Goal: Information Seeking & Learning: Check status

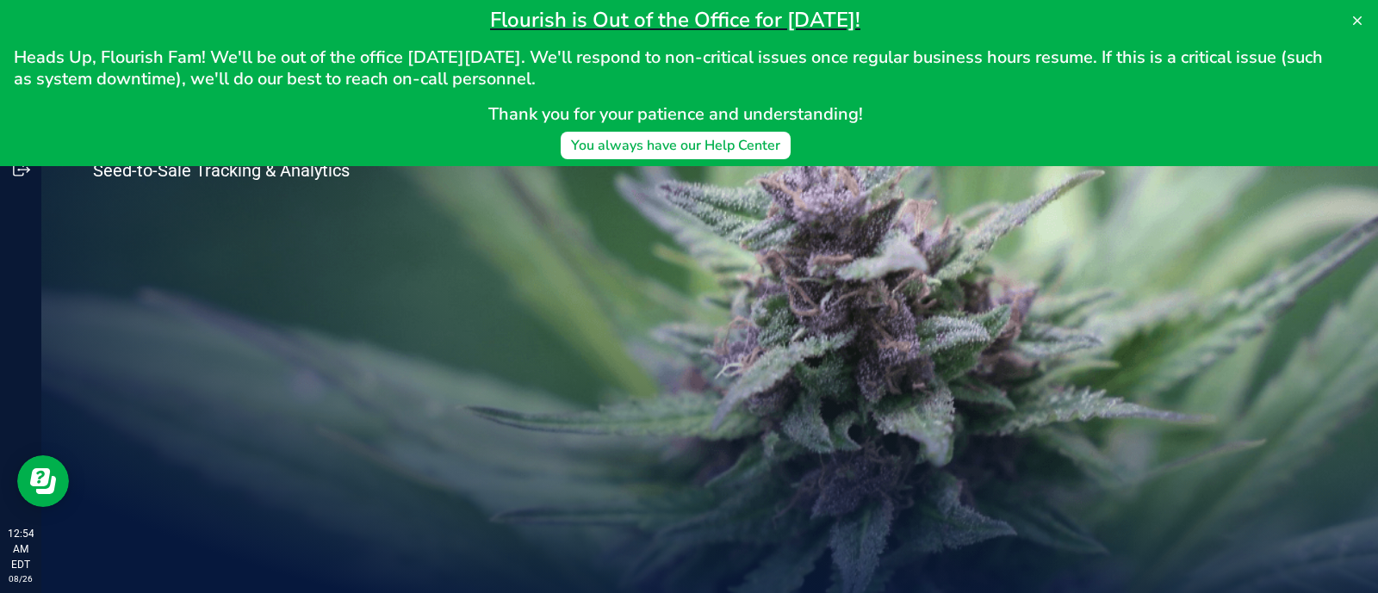
click at [613, 217] on div "Welcome to Flourish Software Seed-to-Sale Tracking & Analytics" at bounding box center [709, 317] width 1336 height 552
click at [1359, 18] on icon at bounding box center [1357, 20] width 9 height 9
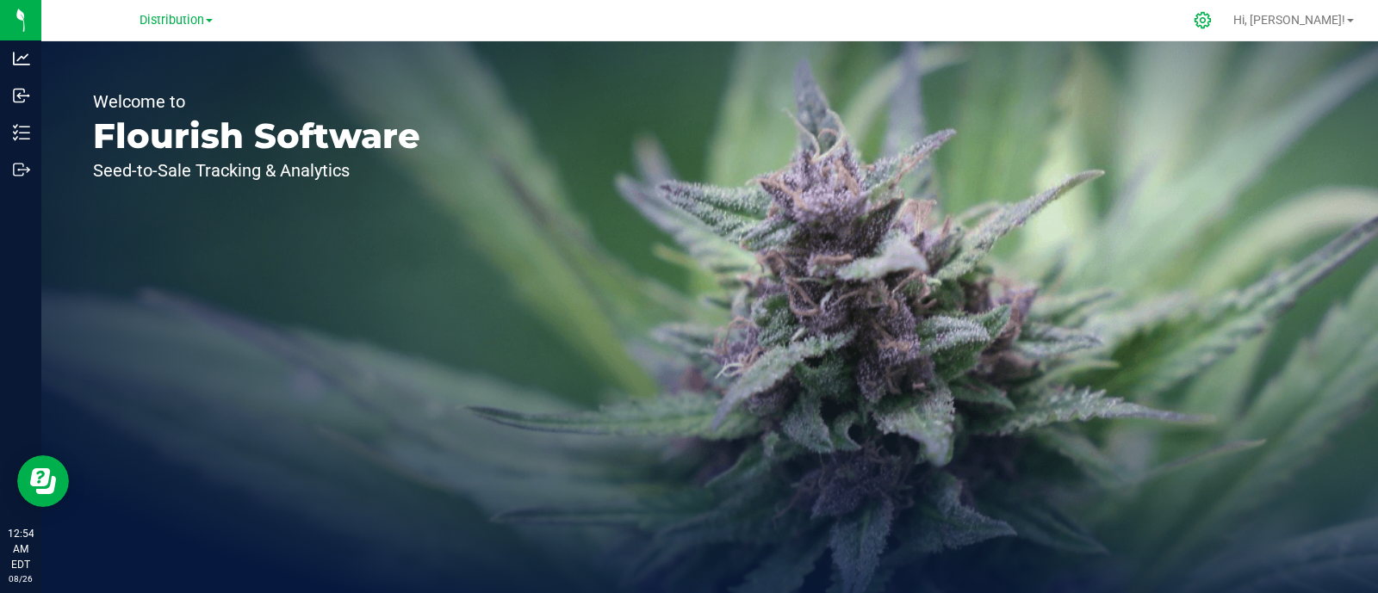
click at [1211, 18] on icon at bounding box center [1202, 20] width 18 height 18
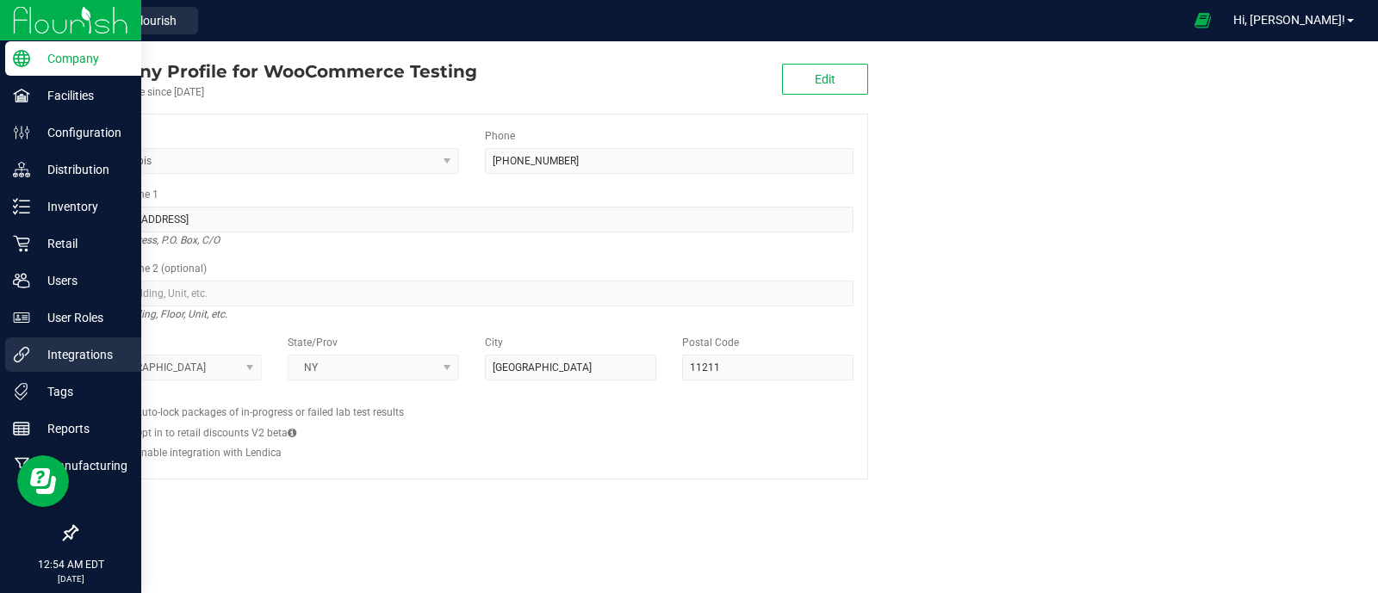
click at [43, 372] on link "Integrations" at bounding box center [70, 356] width 141 height 37
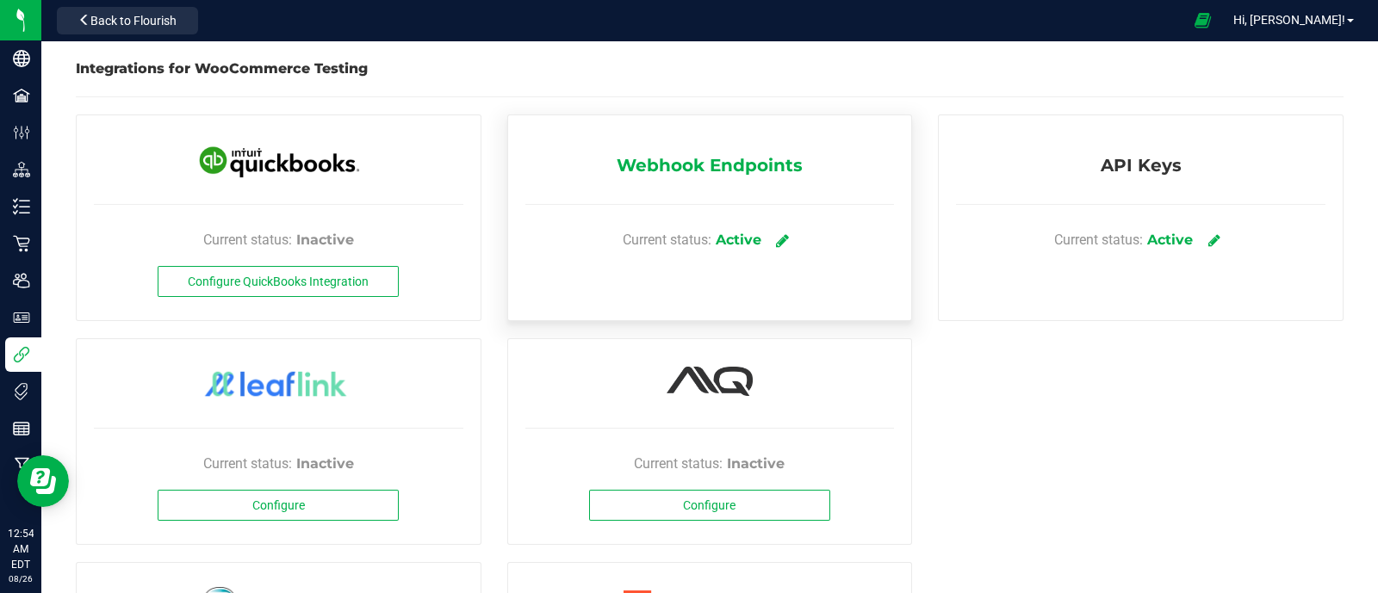
click at [769, 227] on link at bounding box center [783, 240] width 28 height 30
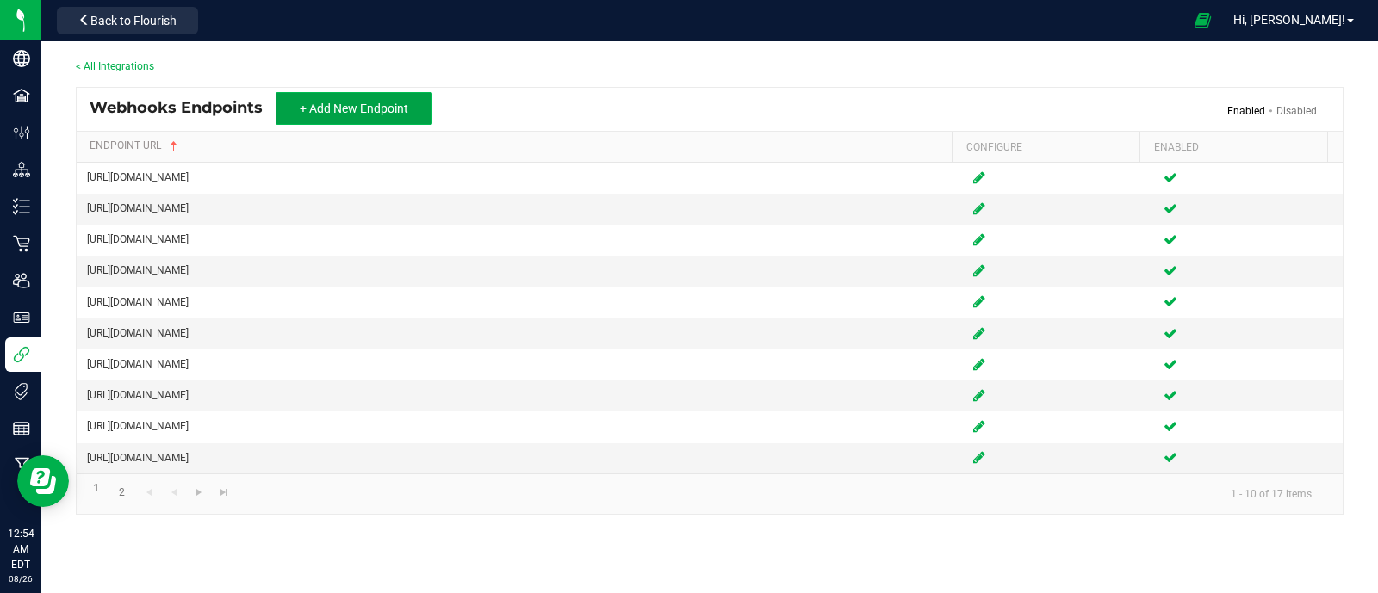
click at [372, 94] on button "+ Add New Endpoint" at bounding box center [354, 108] width 157 height 33
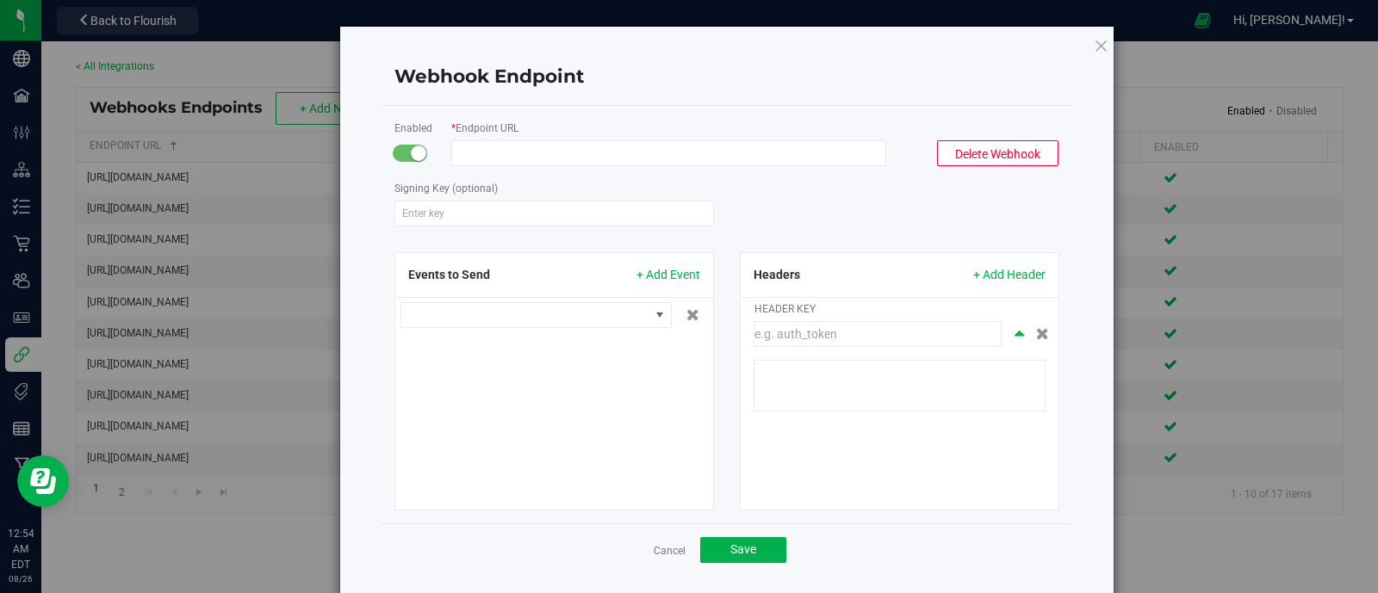
click at [589, 155] on input "Endpoint URL" at bounding box center [668, 153] width 435 height 26
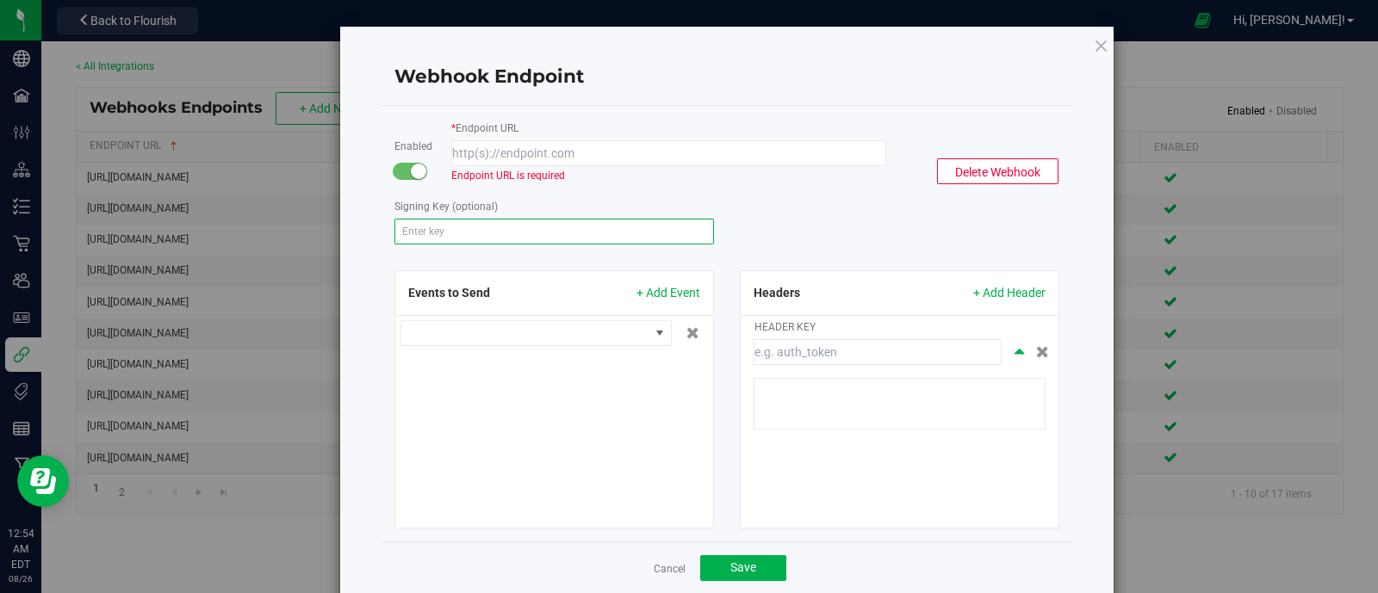
click at [482, 204] on div "Signing Key (optional)" at bounding box center [553, 220] width 345 height 47
click at [609, 189] on form "Enabled * Endpoint URL Endpoint URL is required Delete Webhook Signing Key (opt…" at bounding box center [726, 324] width 665 height 410
click at [637, 157] on input "Endpoint URL" at bounding box center [668, 153] width 435 height 26
click at [887, 232] on div "Signing Key (optional)" at bounding box center [726, 220] width 691 height 47
click at [813, 344] on input at bounding box center [877, 352] width 248 height 26
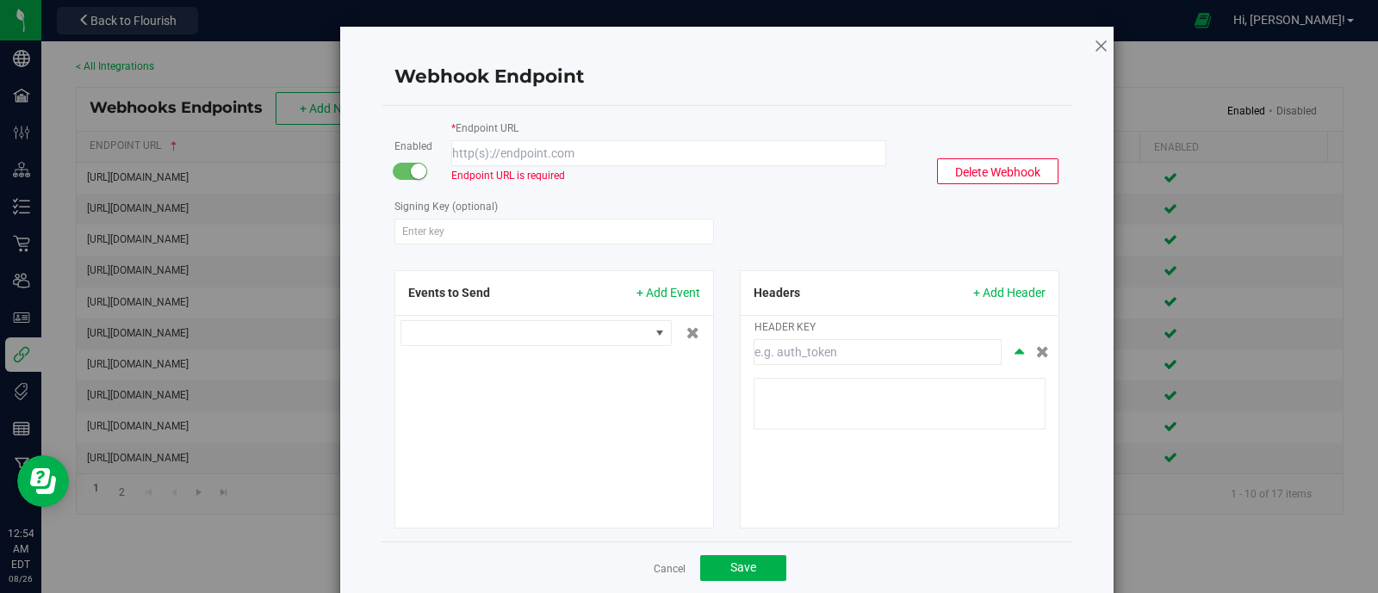
click at [1093, 46] on icon at bounding box center [1100, 45] width 15 height 21
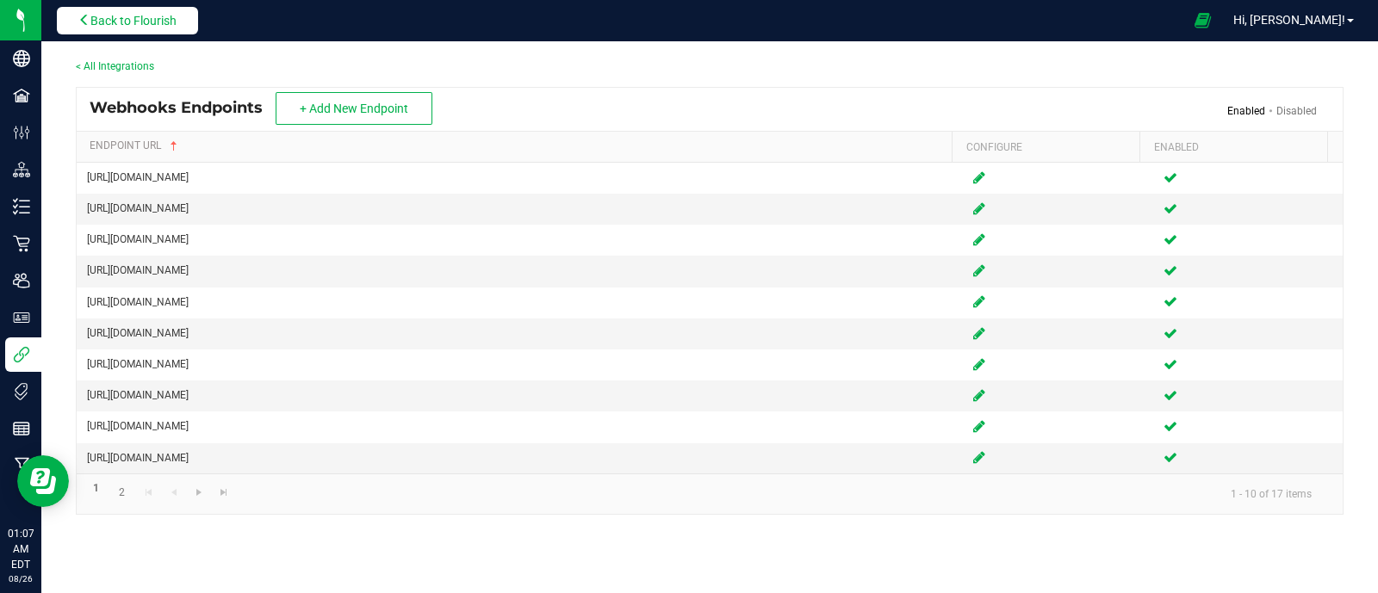
click at [151, 20] on span "Back to Flourish" at bounding box center [133, 21] width 86 height 14
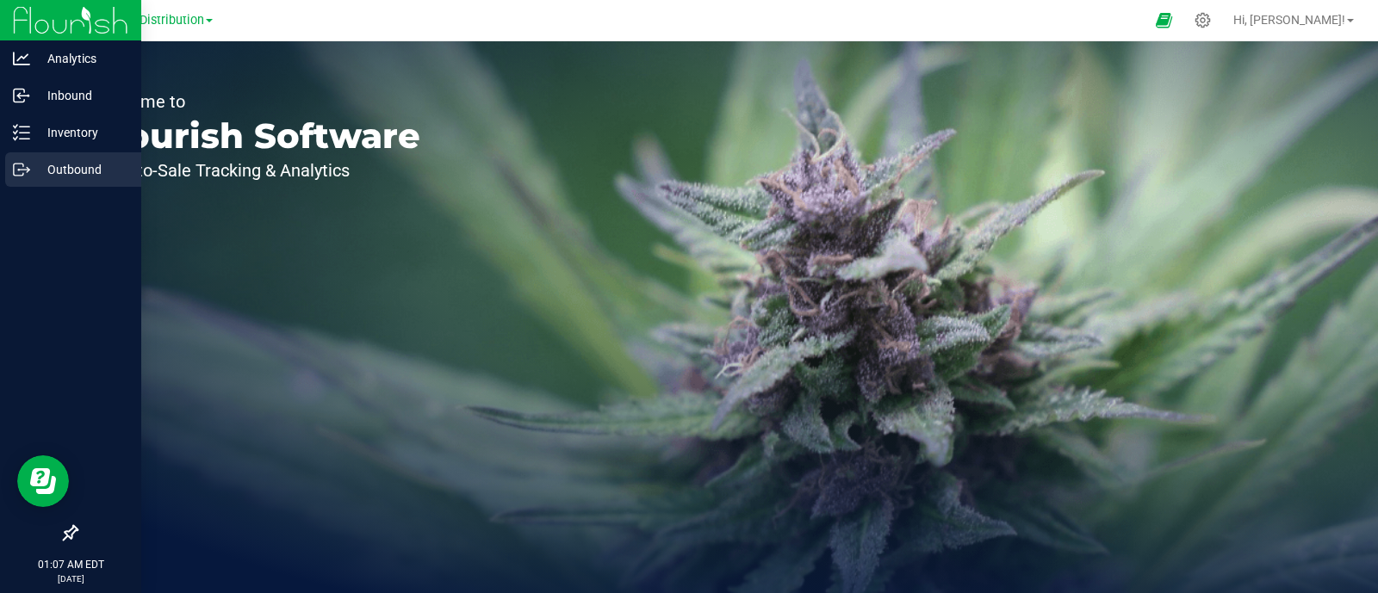
click at [22, 164] on icon at bounding box center [18, 170] width 9 height 12
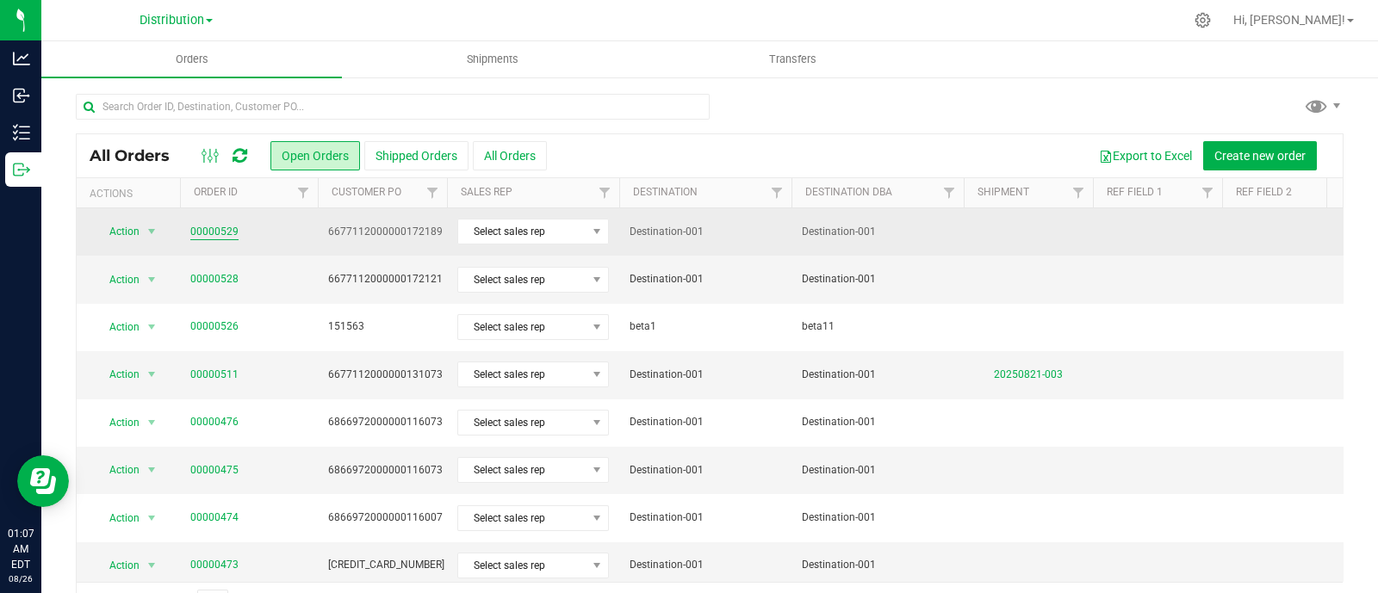
click at [227, 226] on link "00000529" at bounding box center [214, 232] width 48 height 16
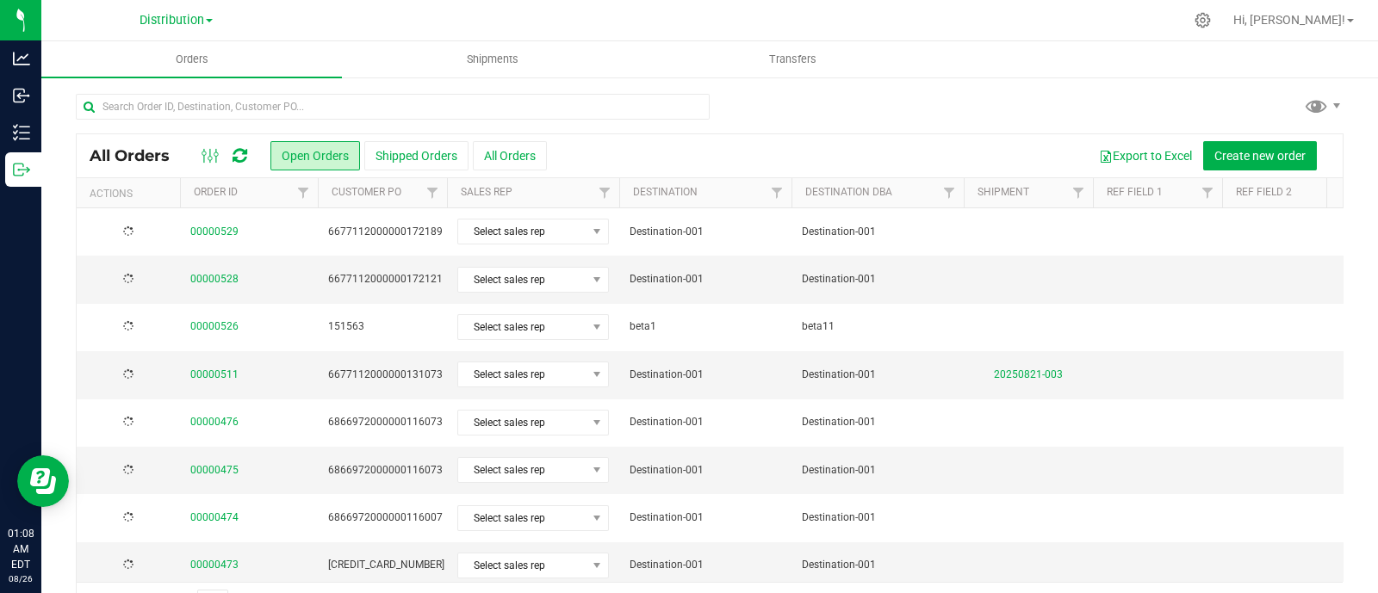
click at [233, 152] on icon at bounding box center [239, 155] width 15 height 17
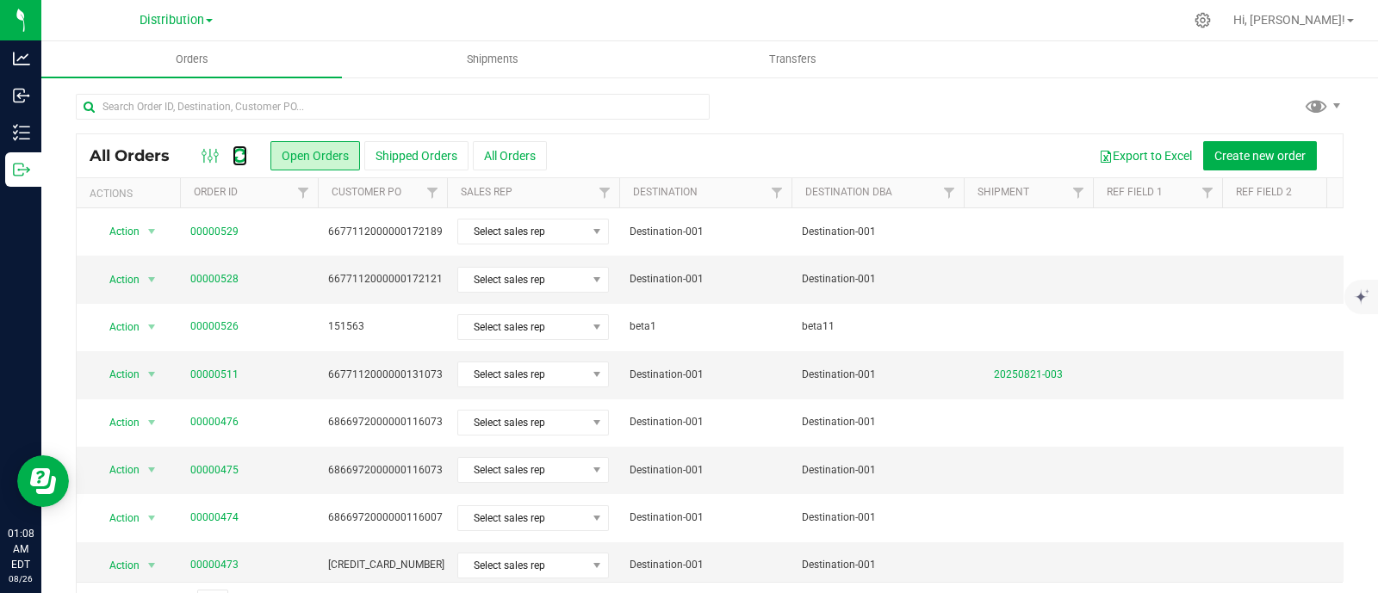
click at [233, 152] on icon at bounding box center [239, 155] width 15 height 17
click at [239, 147] on icon at bounding box center [239, 155] width 15 height 17
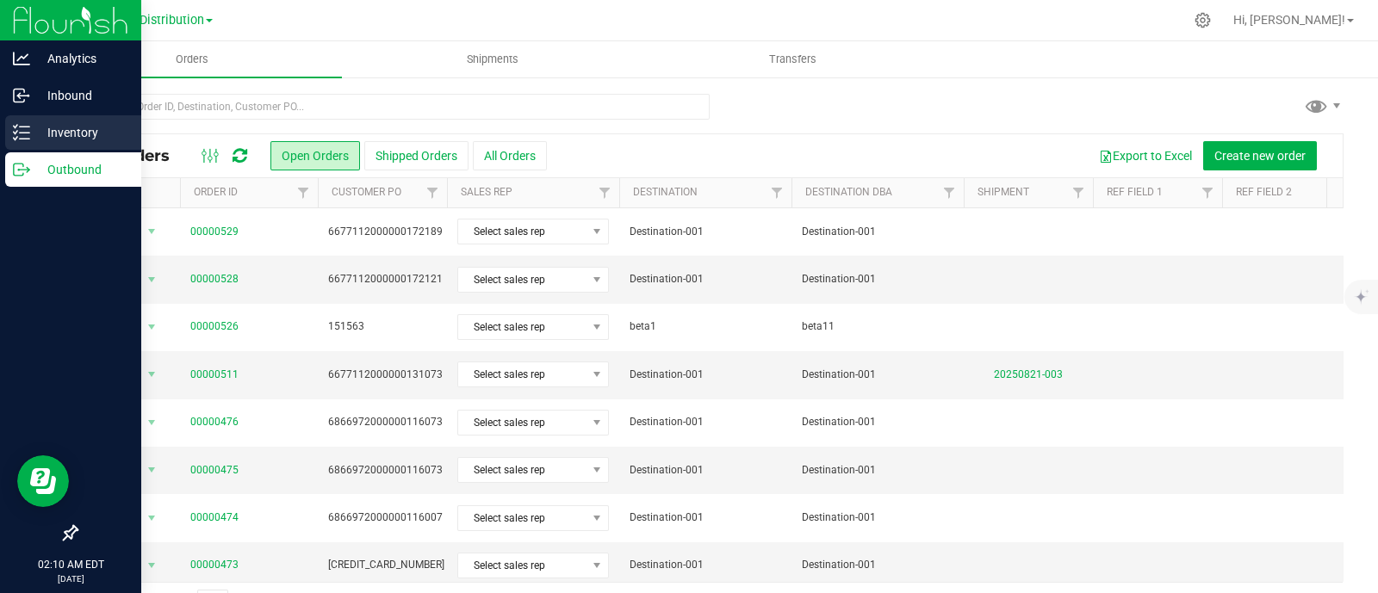
click at [70, 141] on p "Inventory" at bounding box center [81, 132] width 103 height 21
click at [65, 135] on p "Inventory" at bounding box center [81, 132] width 103 height 21
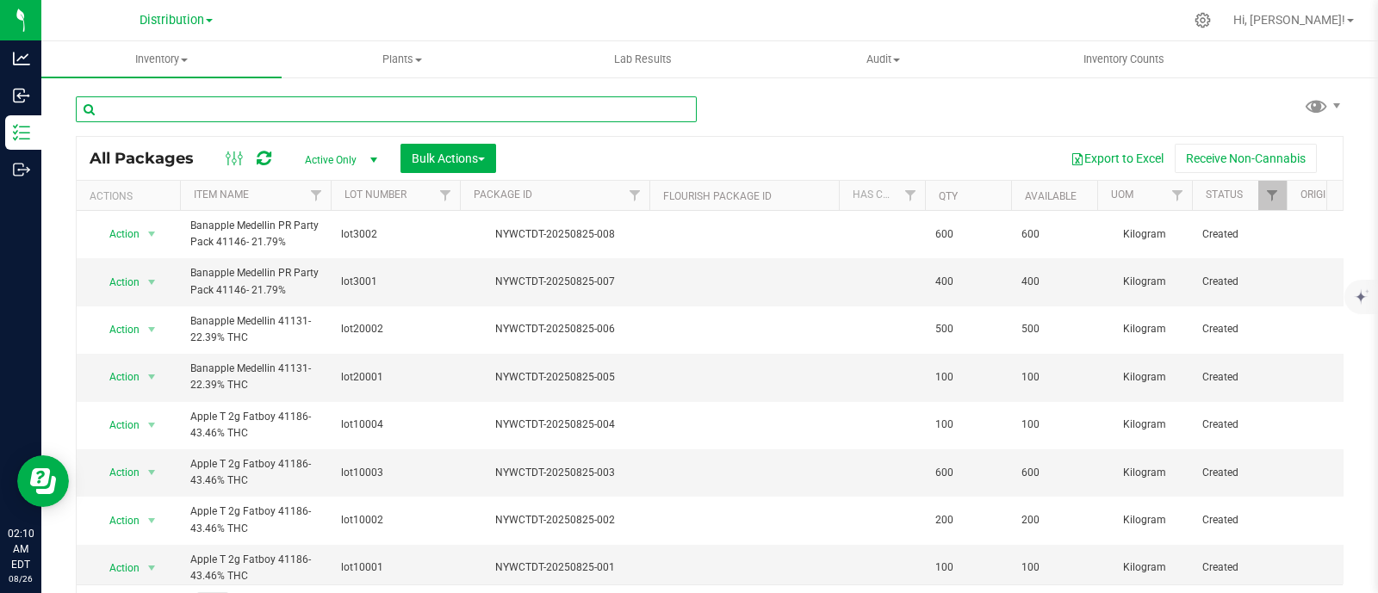
click at [255, 115] on input "text" at bounding box center [386, 109] width 621 height 26
paste input "http://flourish.zohoecommerce.com/products/b08f5ebea1/6866972000000234763"
type input "http://flourish.zohoecommerce.com/products/b08f5ebea1/6866972000000234763"
paste input "Black berry cannabis"
type input "Black berry cannabis"
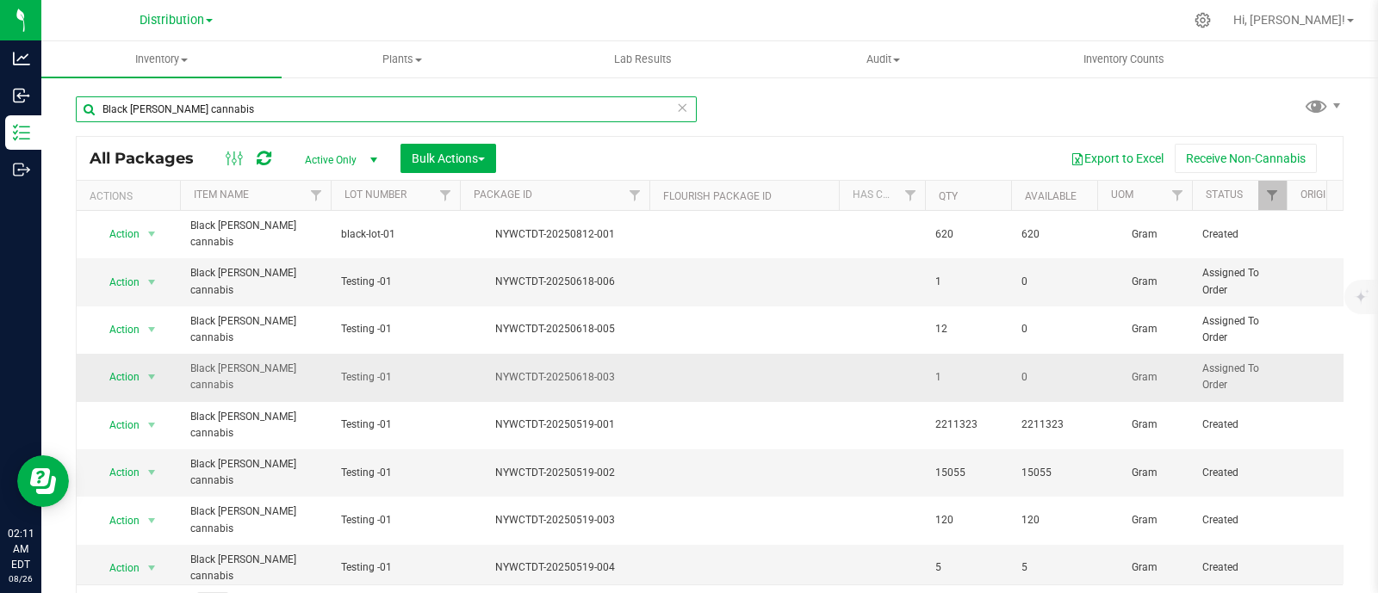
scroll to position [0, 408]
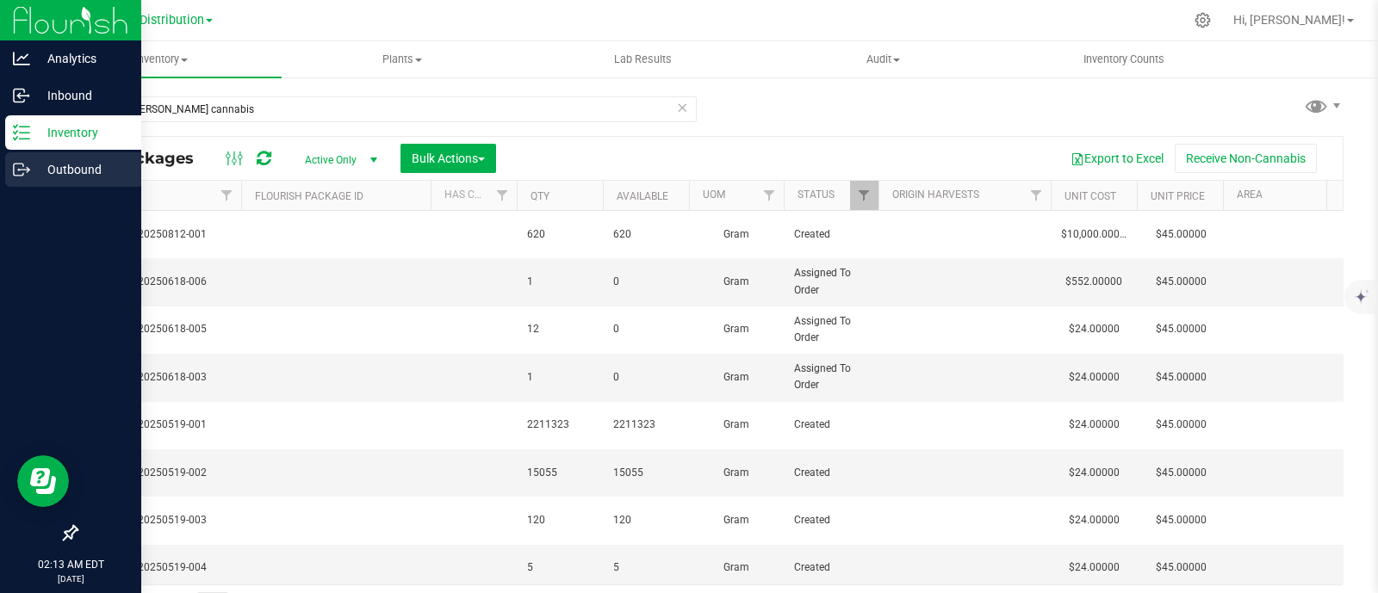
click at [32, 164] on p "Outbound" at bounding box center [81, 169] width 103 height 21
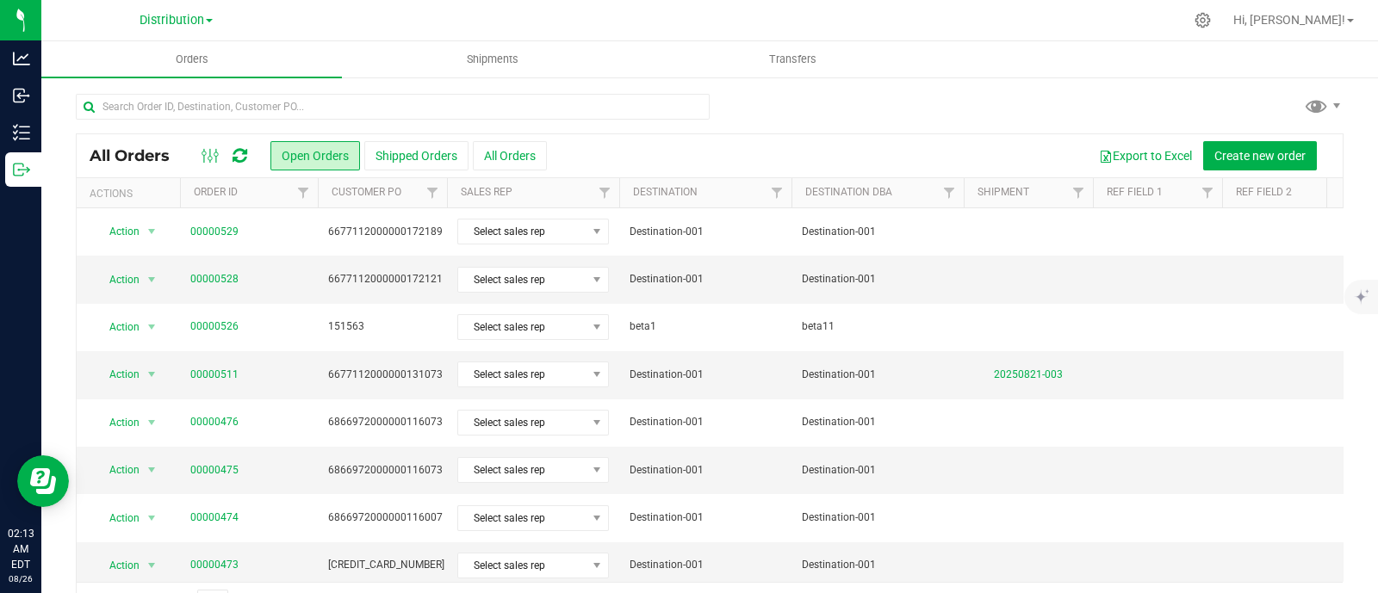
click at [249, 157] on div at bounding box center [224, 156] width 58 height 21
click at [240, 157] on icon at bounding box center [239, 155] width 15 height 17
click at [232, 155] on icon at bounding box center [239, 155] width 15 height 17
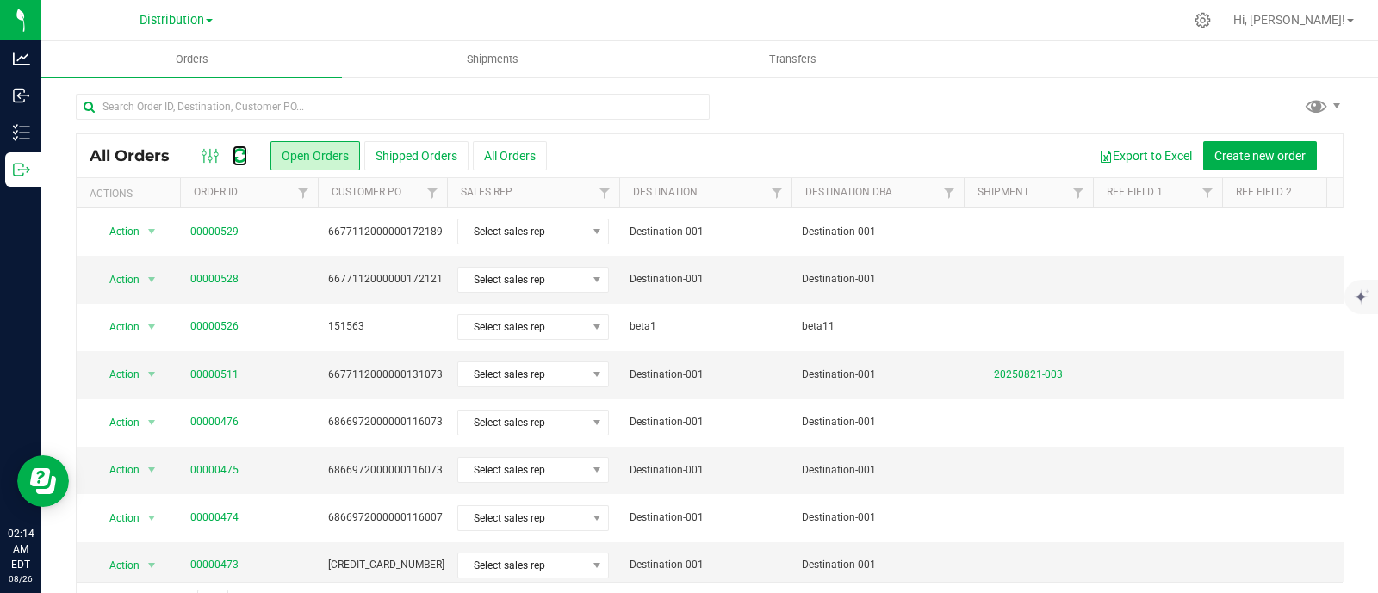
click at [232, 155] on icon at bounding box center [239, 155] width 15 height 17
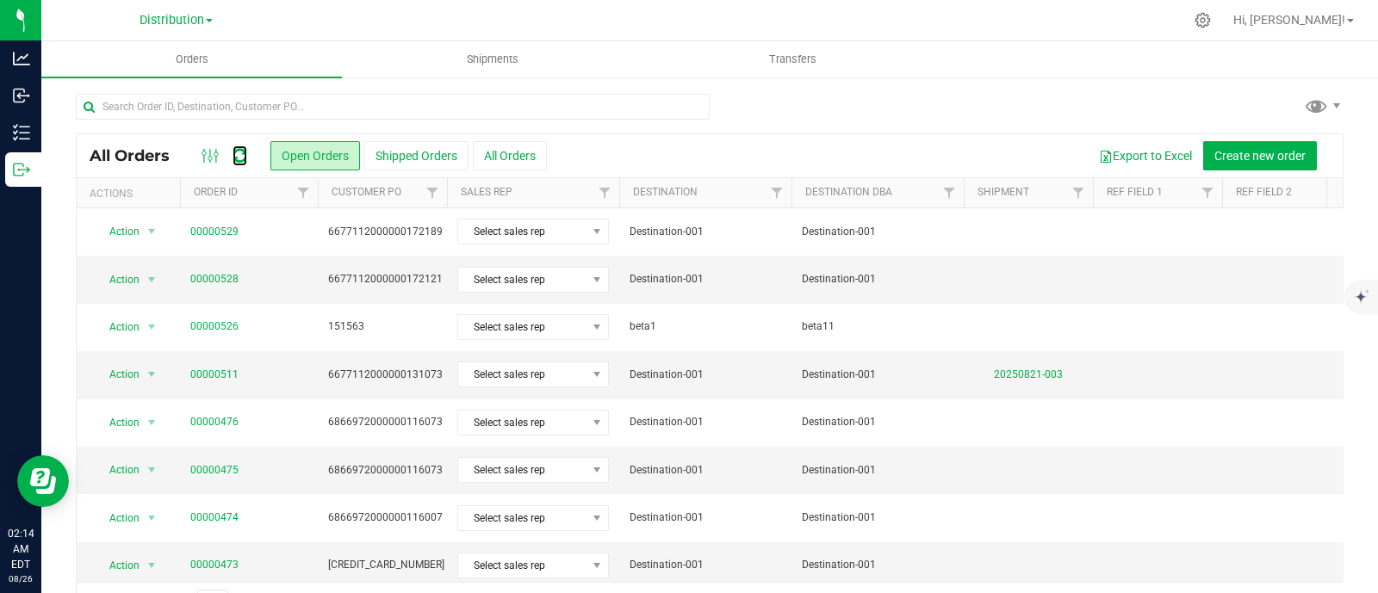
click at [232, 155] on icon at bounding box center [239, 155] width 15 height 17
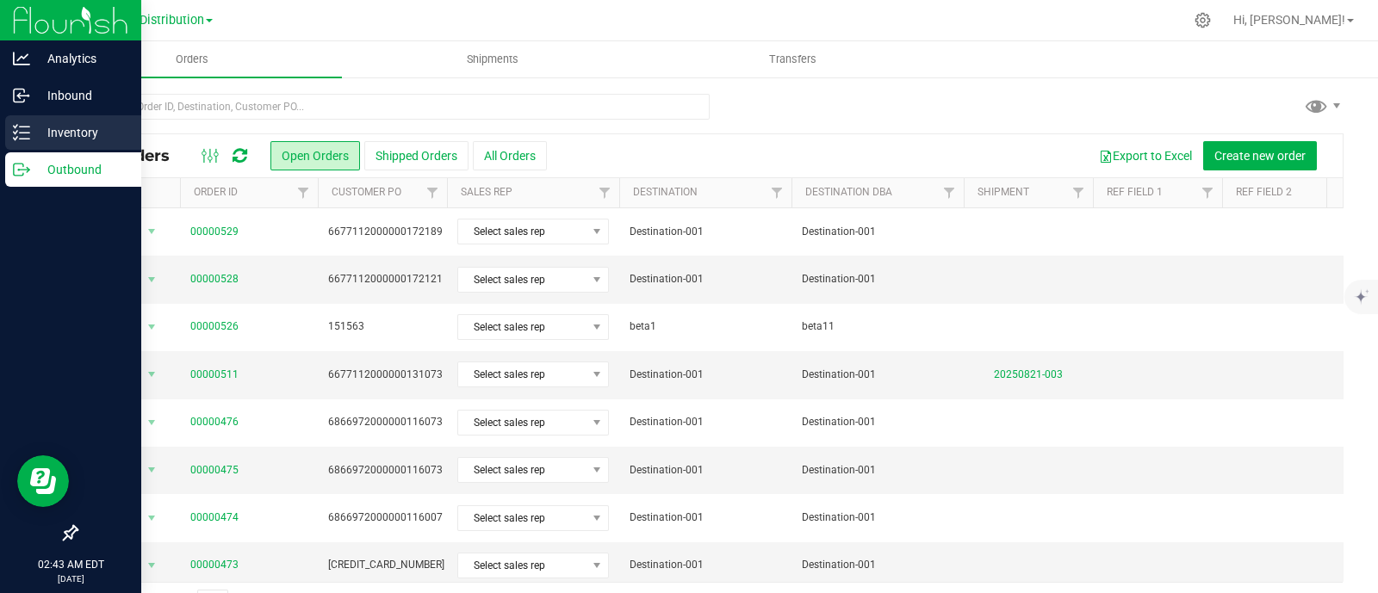
click at [26, 139] on line at bounding box center [24, 139] width 9 height 0
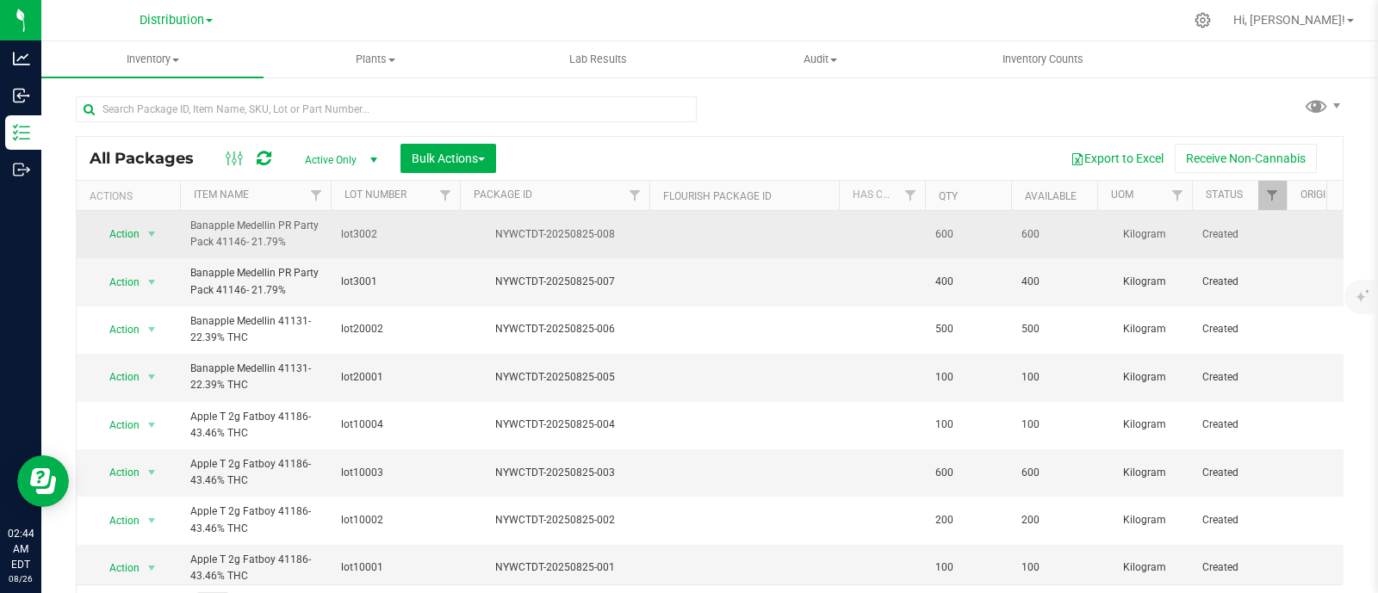
drag, startPoint x: 382, startPoint y: 233, endPoint x: 336, endPoint y: 236, distance: 46.6
click at [336, 236] on td "lot3002" at bounding box center [395, 234] width 129 height 47
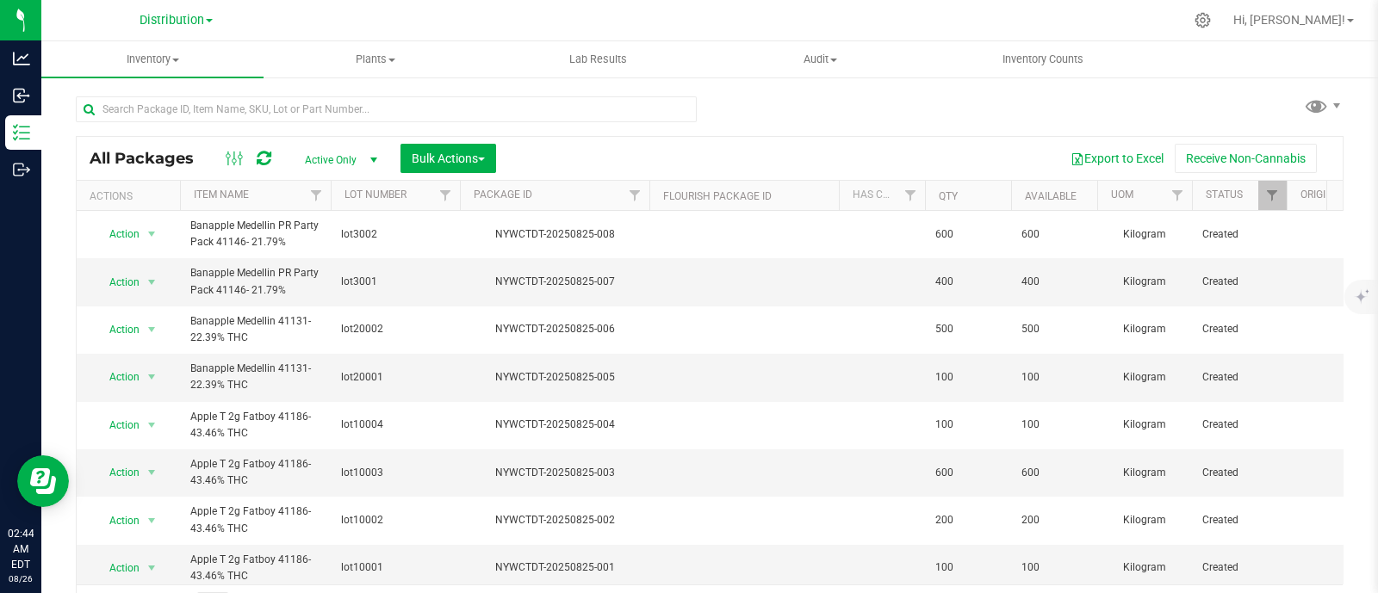
click at [904, 158] on div "Export to Excel Receive Non-Cannabis" at bounding box center [919, 158] width 821 height 29
